Goal: Task Accomplishment & Management: Complete application form

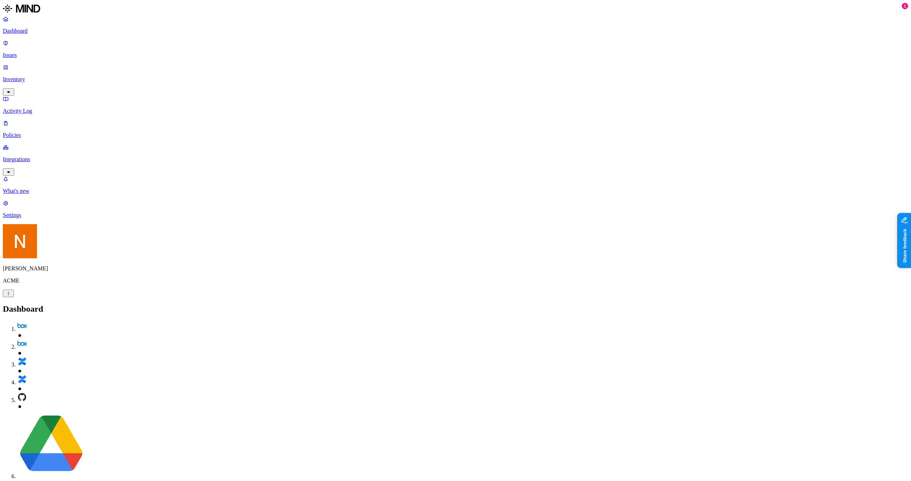
click at [52, 144] on link "Integrations" at bounding box center [455, 159] width 905 height 31
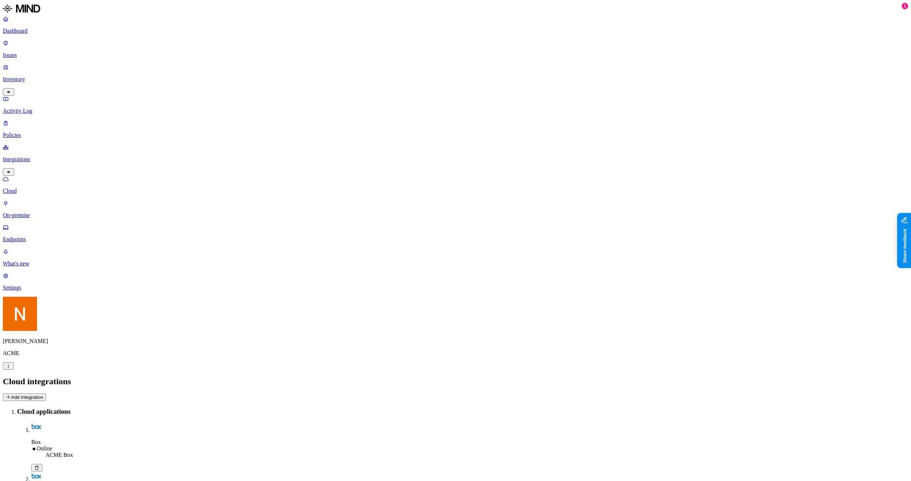
click at [55, 120] on link "Policies" at bounding box center [455, 129] width 905 height 18
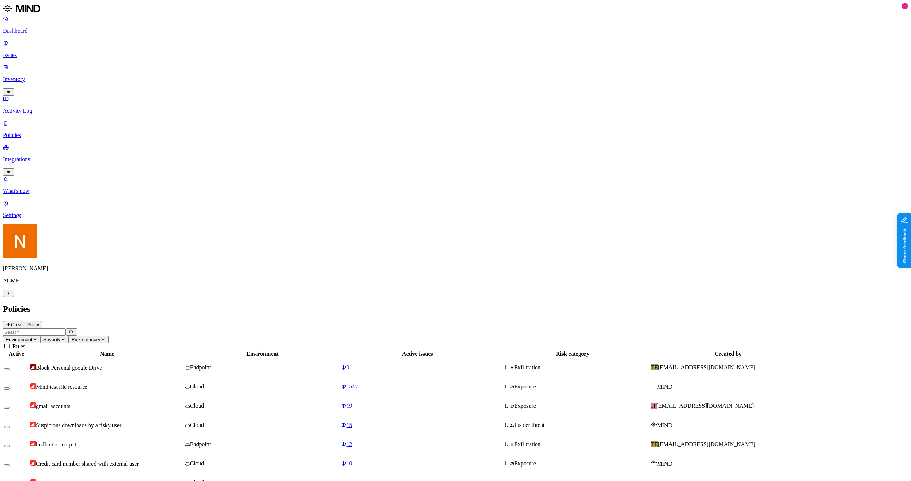
click at [55, 108] on p "Activity Log" at bounding box center [455, 111] width 905 height 6
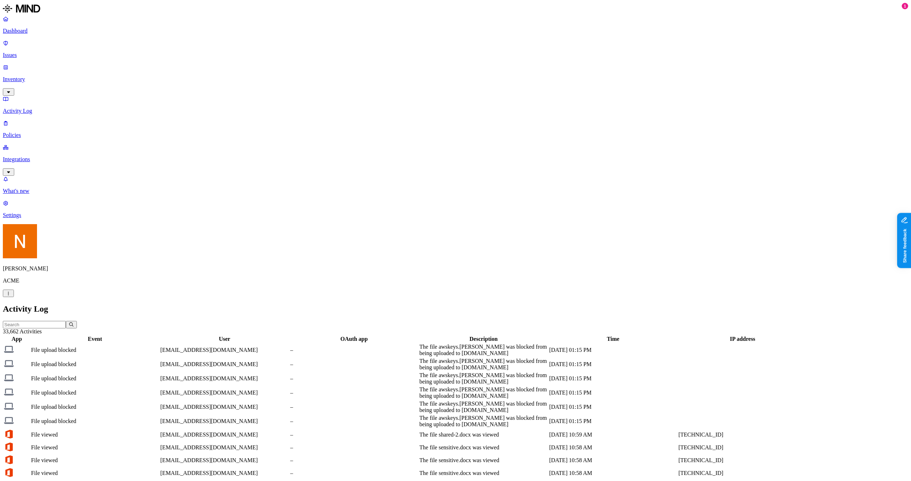
click at [55, 76] on p "Inventory" at bounding box center [455, 79] width 905 height 6
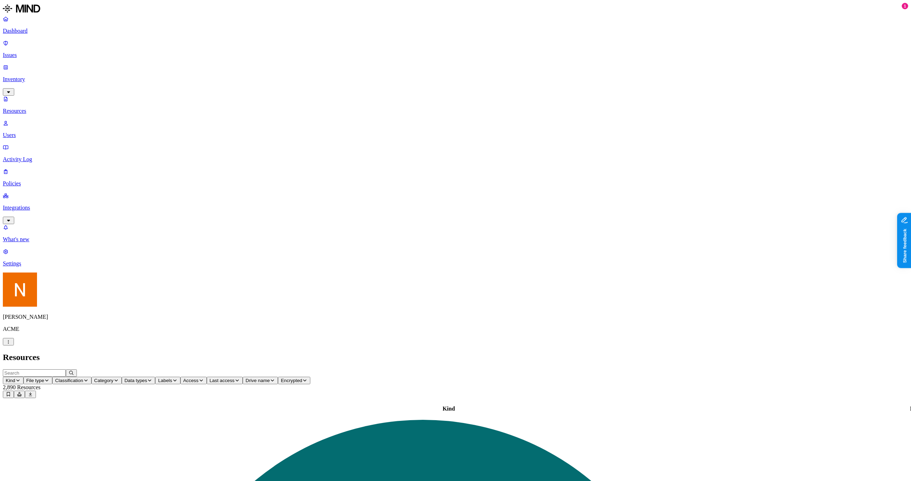
click at [52, 132] on p "Users" at bounding box center [455, 135] width 905 height 6
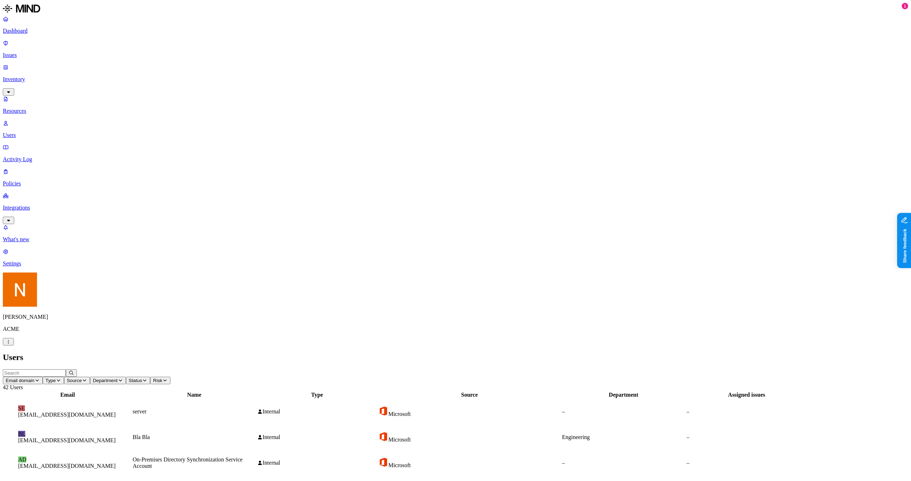
click at [51, 156] on p "Activity Log" at bounding box center [455, 159] width 905 height 6
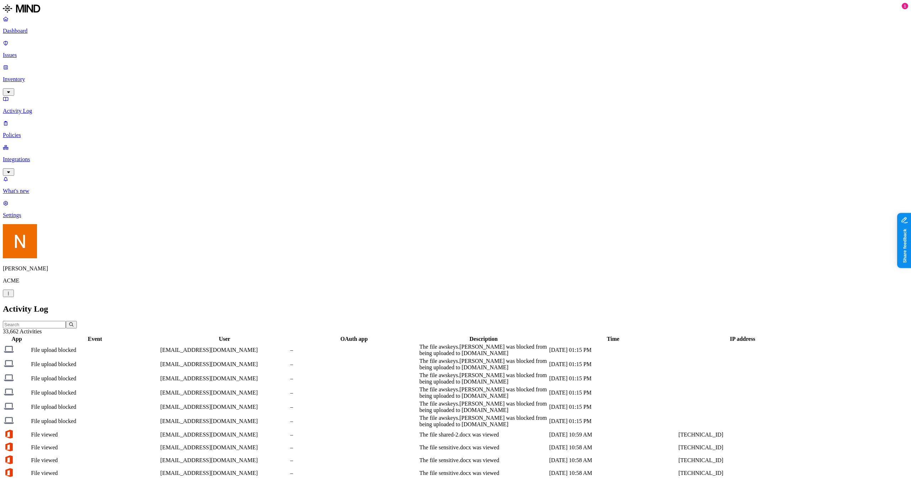
click at [59, 132] on p "Policies" at bounding box center [455, 135] width 905 height 6
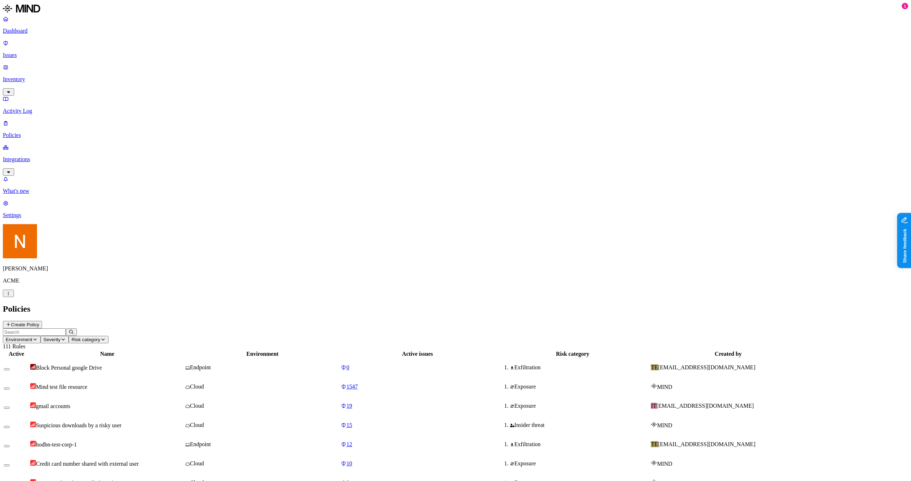
click at [55, 156] on p "Integrations" at bounding box center [455, 159] width 905 height 6
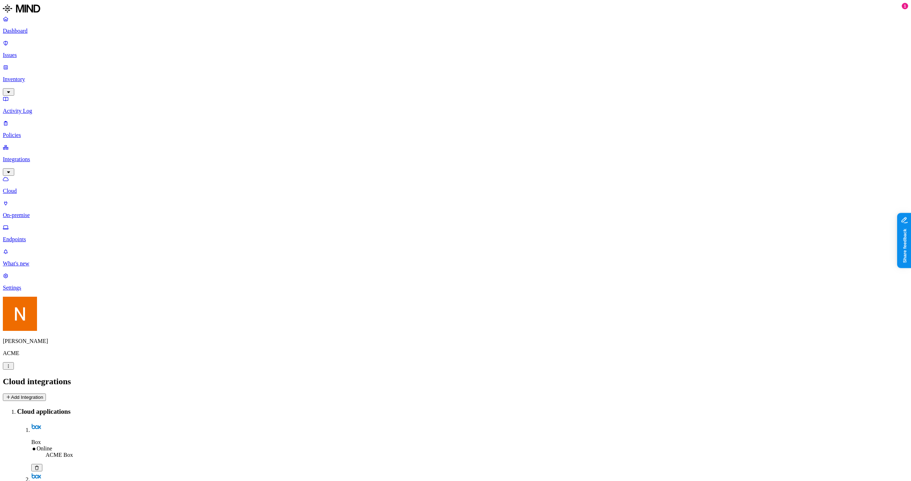
click at [59, 108] on p "Activity Log" at bounding box center [455, 111] width 905 height 6
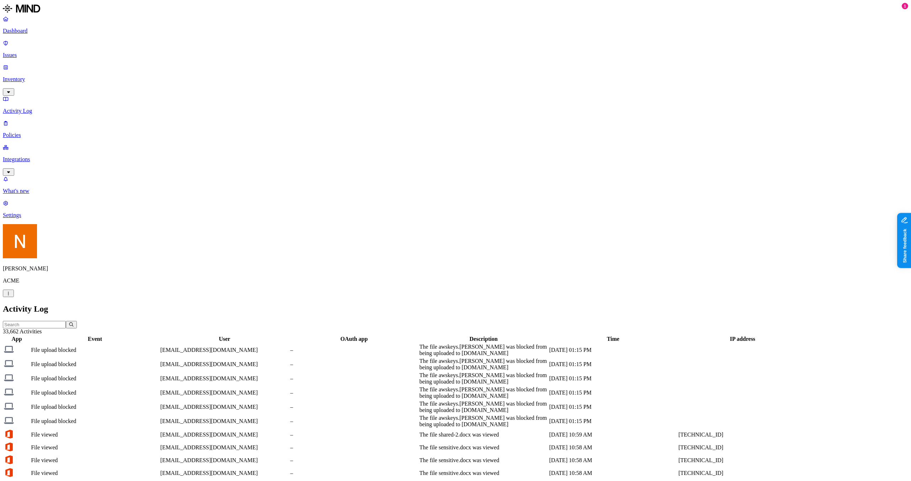
click at [48, 48] on link "Issues" at bounding box center [455, 49] width 905 height 18
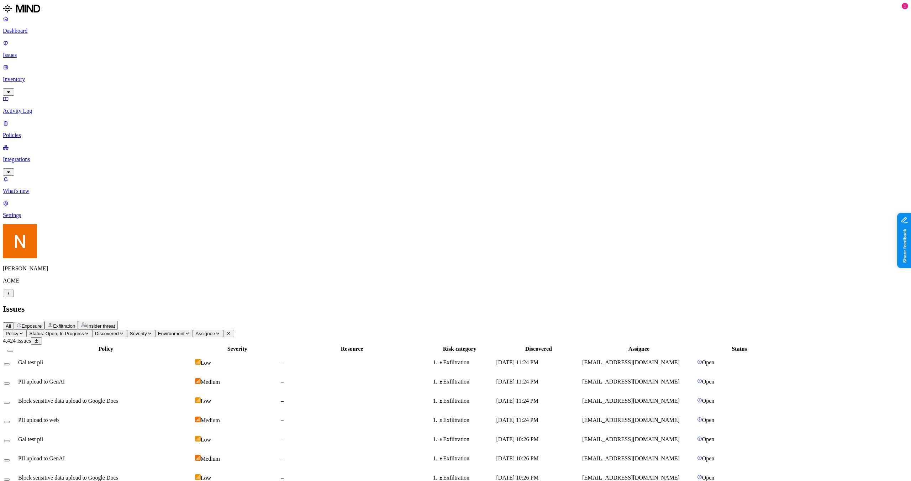
click at [20, 76] on p "Inventory" at bounding box center [455, 79] width 905 height 6
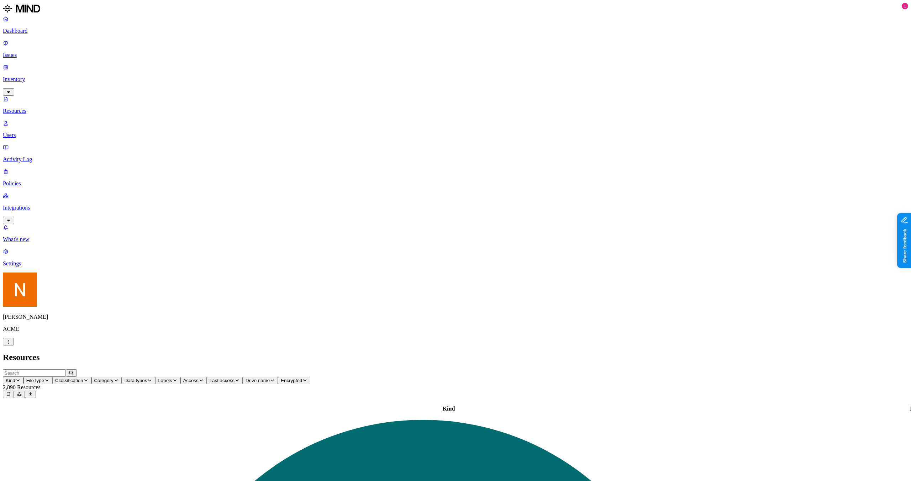
click at [18, 156] on p "Activity Log" at bounding box center [455, 159] width 905 height 6
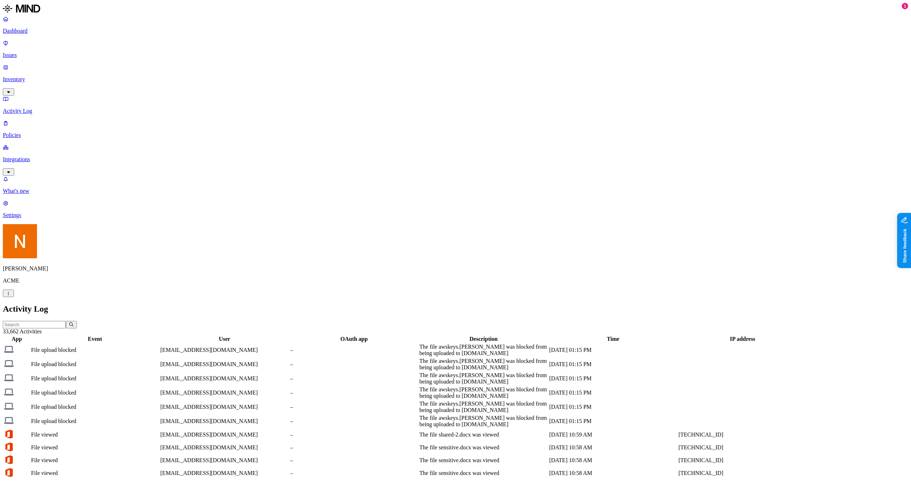
click at [23, 132] on p "Policies" at bounding box center [455, 135] width 905 height 6
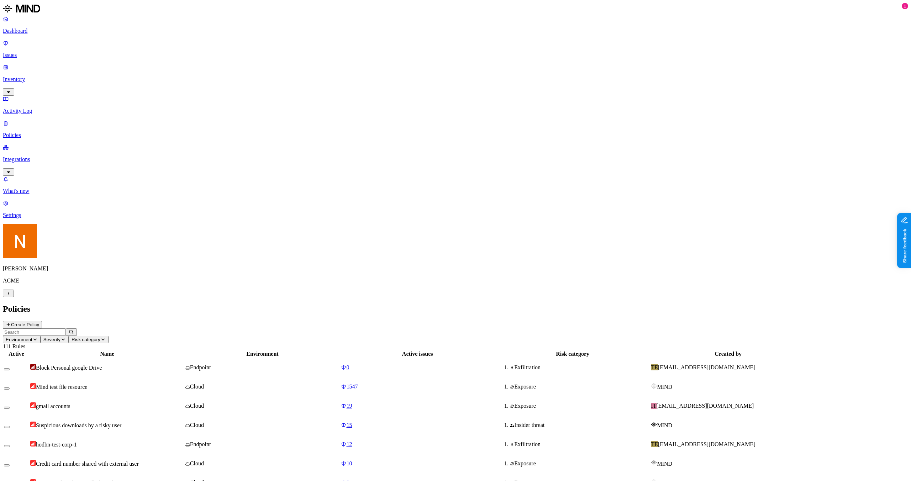
click at [17, 102] on nav "Dashboard Issues Inventory Activity Log Policies Integrations What's new 1 Sett…" at bounding box center [455, 117] width 905 height 203
click at [20, 156] on p "Integrations" at bounding box center [455, 159] width 905 height 6
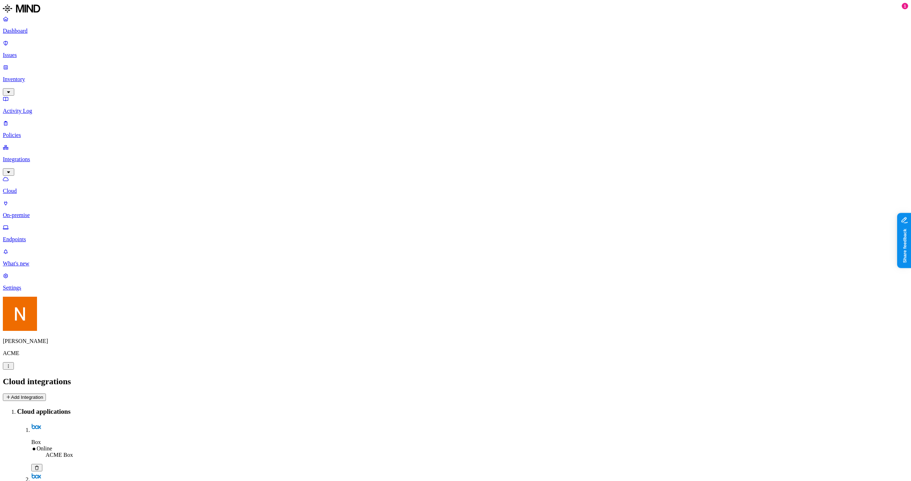
click at [26, 120] on link "Policies" at bounding box center [455, 129] width 905 height 18
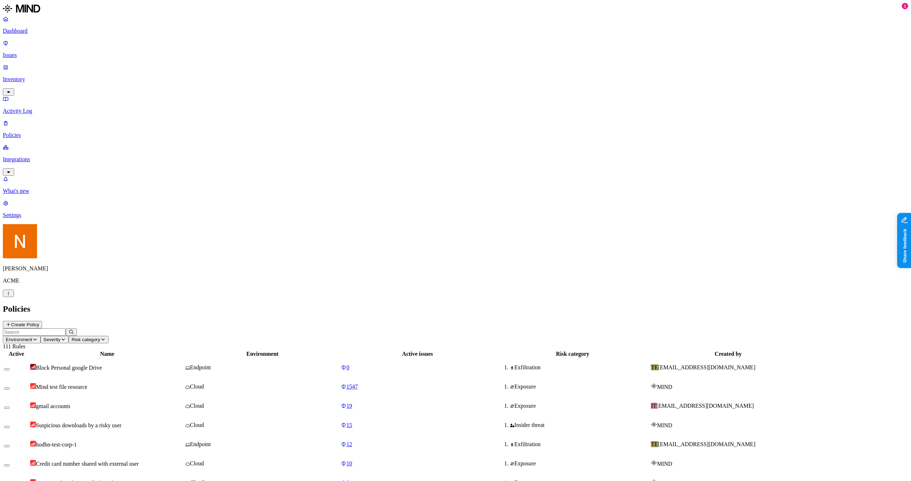
click at [54, 64] on link "Inventory" at bounding box center [455, 79] width 905 height 31
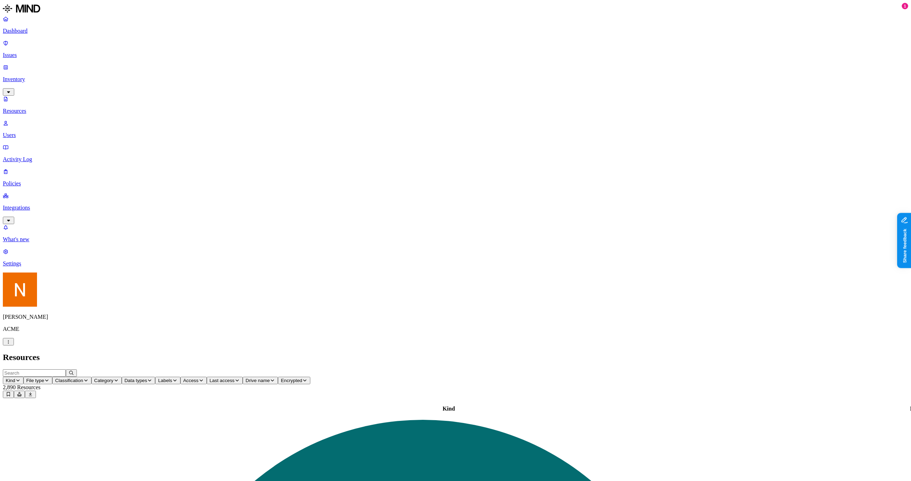
click at [27, 205] on p "Integrations" at bounding box center [455, 208] width 905 height 6
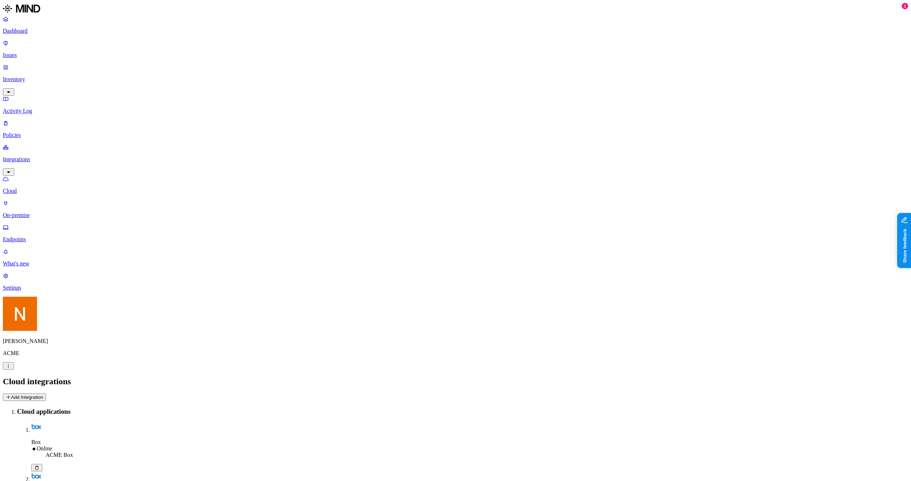
click at [52, 132] on p "Policies" at bounding box center [455, 135] width 905 height 6
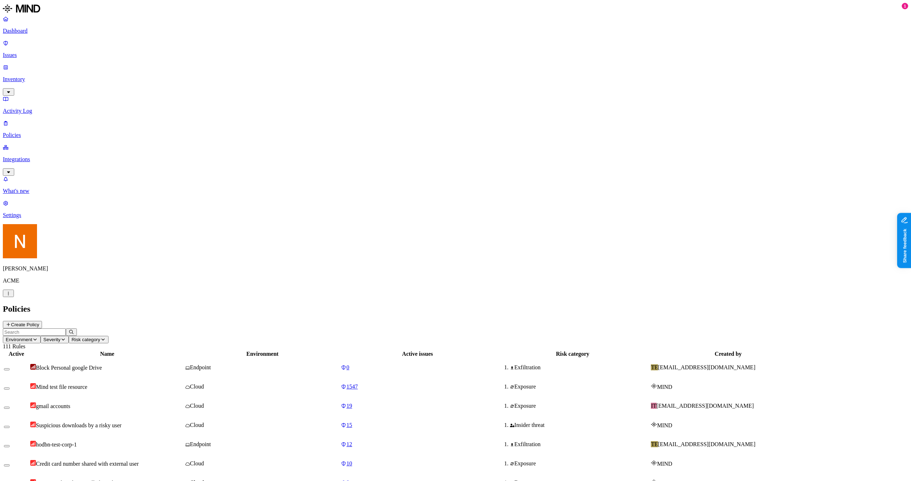
click at [50, 108] on p "Activity Log" at bounding box center [455, 111] width 905 height 6
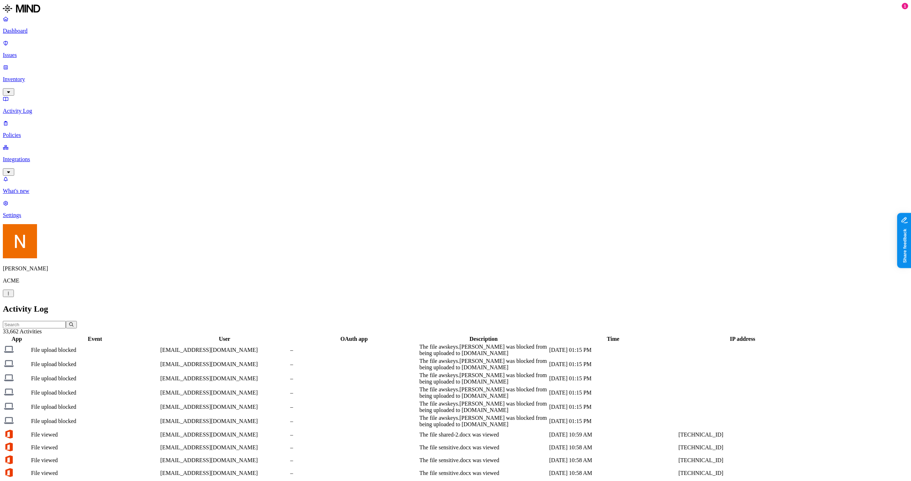
click at [48, 132] on p "Policies" at bounding box center [455, 135] width 905 height 6
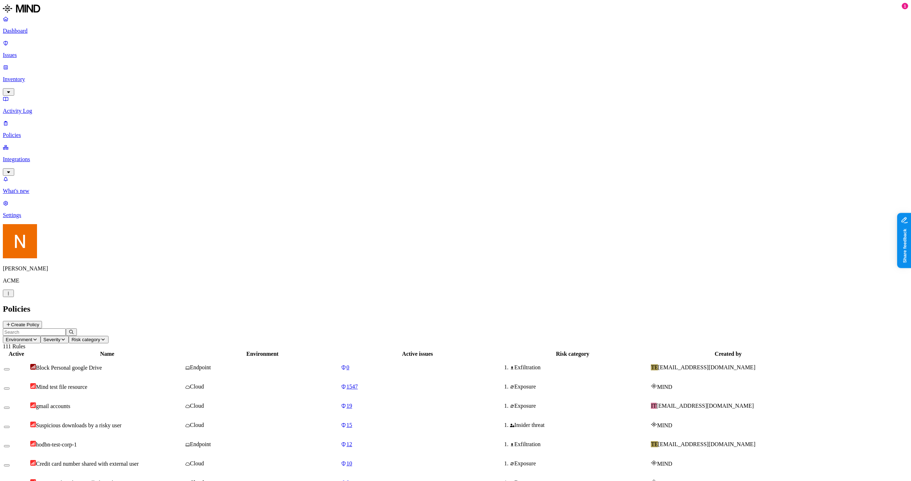
click at [42, 321] on button "Create Policy" at bounding box center [22, 324] width 39 height 7
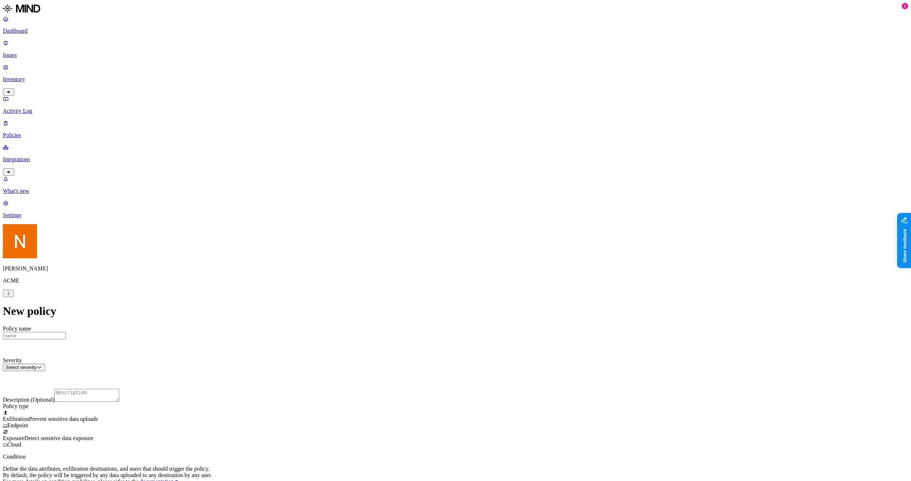
click at [424, 354] on label "Web Category" at bounding box center [425, 352] width 21 height 12
drag, startPoint x: 404, startPoint y: 361, endPoint x: 408, endPoint y: 361, distance: 3.9
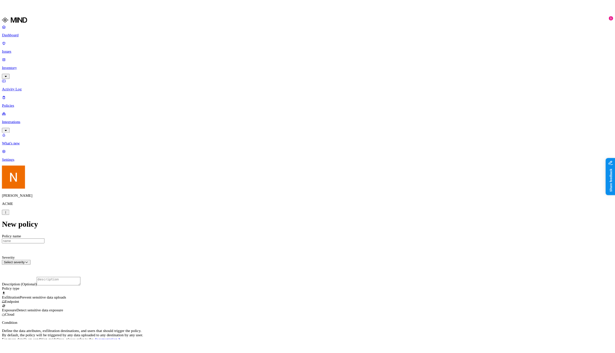
scroll to position [229, 0]
